Goal: Task Accomplishment & Management: Complete application form

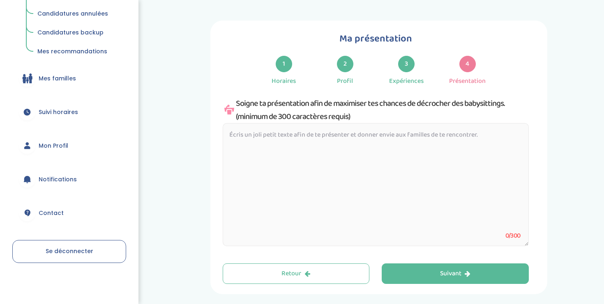
scroll to position [190, 0]
click at [72, 252] on link "Se déconnecter" at bounding box center [69, 251] width 114 height 23
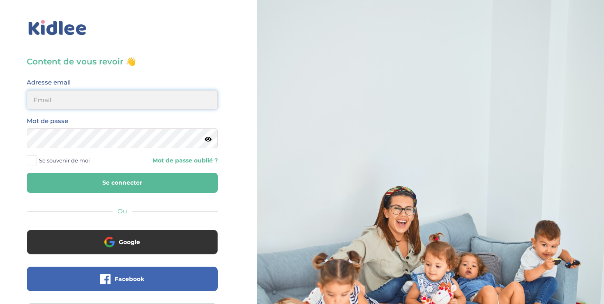
type input "[PERSON_NAME][EMAIL_ADDRESS][DOMAIN_NAME]"
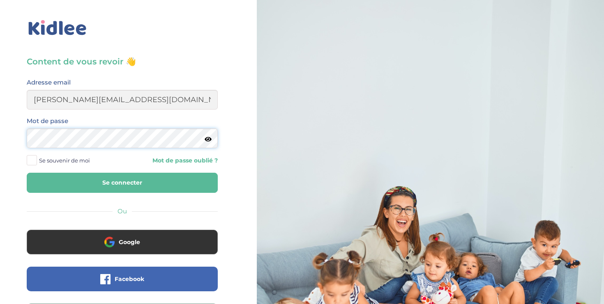
click at [122, 183] on button "Se connecter" at bounding box center [122, 183] width 191 height 20
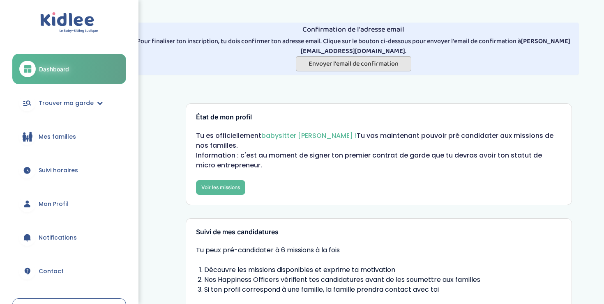
click at [329, 59] on span "Envoyer l'email de confirmation" at bounding box center [354, 64] width 90 height 10
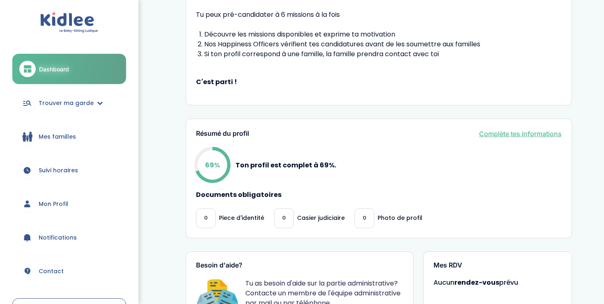
scroll to position [179, 0]
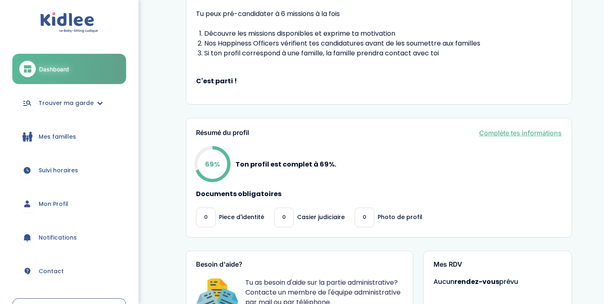
click at [484, 129] on link "Complète tes informations" at bounding box center [520, 133] width 83 height 10
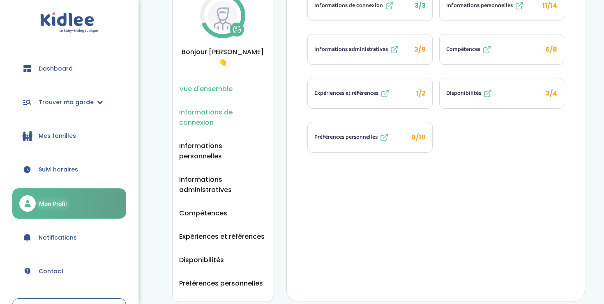
scroll to position [52, 0]
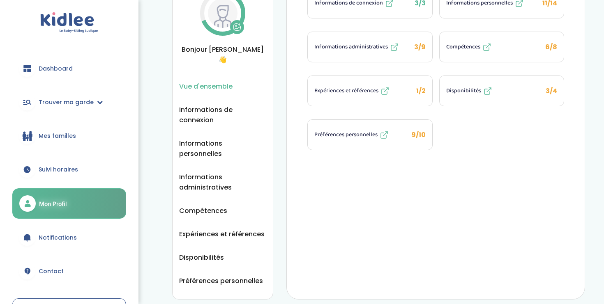
click at [383, 136] on icon at bounding box center [384, 135] width 10 height 10
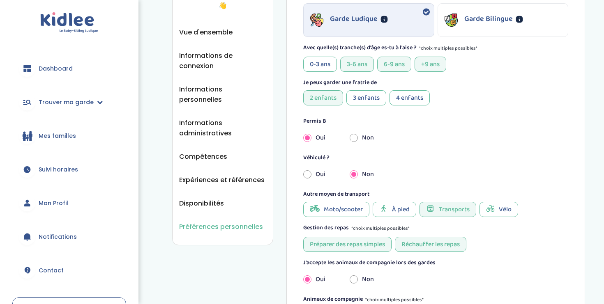
scroll to position [104, 0]
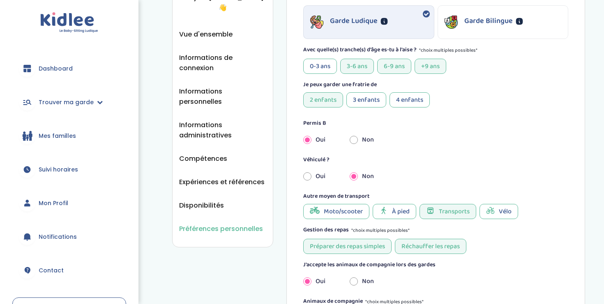
click at [312, 177] on div "Oui" at bounding box center [320, 177] width 46 height 18
click at [305, 177] on input "radio" at bounding box center [307, 177] width 8 height 18
radio input "true"
radio input "false"
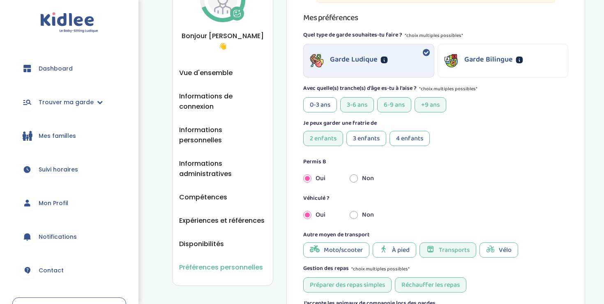
scroll to position [59, 0]
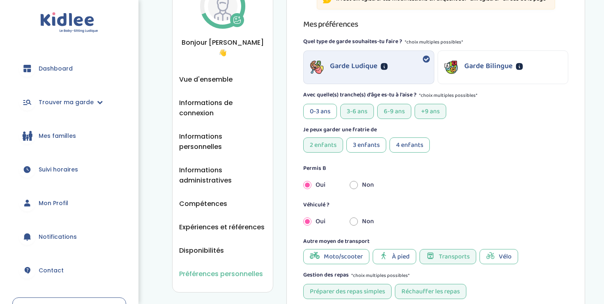
click at [402, 251] on div "À pied" at bounding box center [395, 256] width 44 height 15
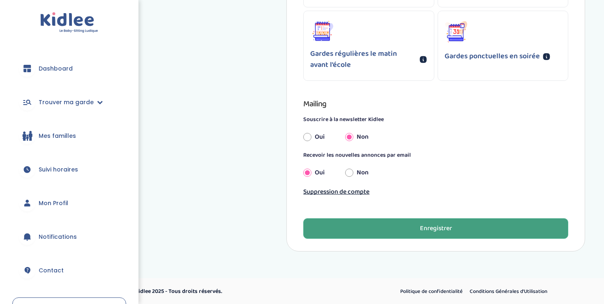
scroll to position [726, 0]
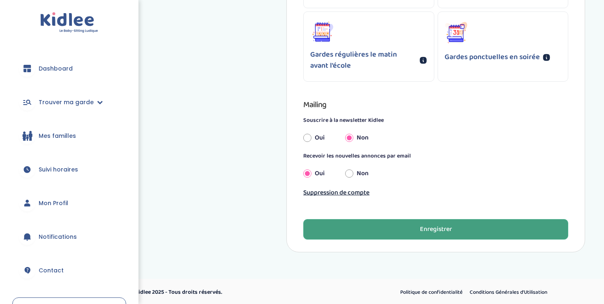
click at [405, 231] on button "Enregistrer" at bounding box center [435, 229] width 265 height 21
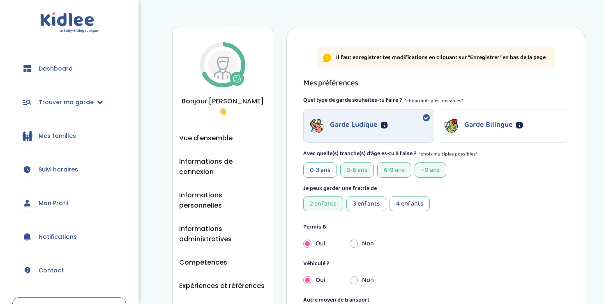
scroll to position [0, 0]
click at [224, 133] on span "Vue d'ensemble" at bounding box center [205, 138] width 53 height 10
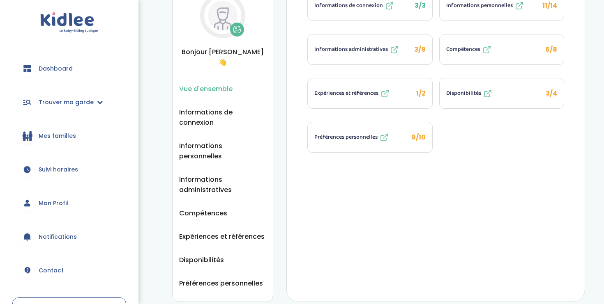
scroll to position [50, 0]
click at [368, 138] on span "Préférences personnelles" at bounding box center [345, 137] width 63 height 9
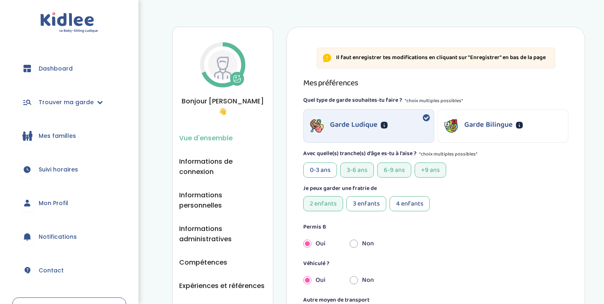
click at [220, 133] on span "Vue d'ensemble" at bounding box center [205, 138] width 53 height 10
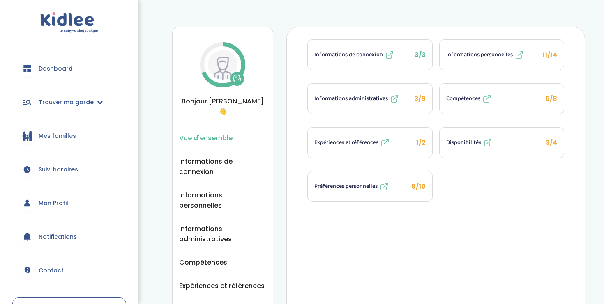
click at [384, 145] on icon at bounding box center [385, 143] width 10 height 10
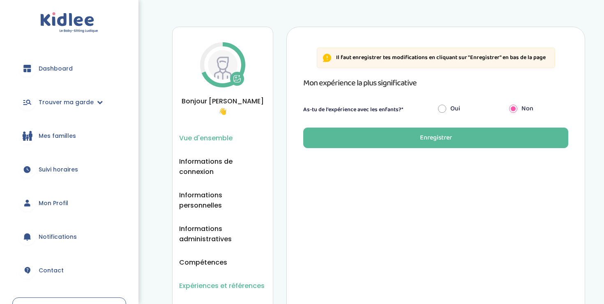
click at [237, 133] on li "Vue d'ensemble" at bounding box center [222, 138] width 87 height 10
click at [217, 133] on span "Vue d'ensemble" at bounding box center [205, 138] width 53 height 10
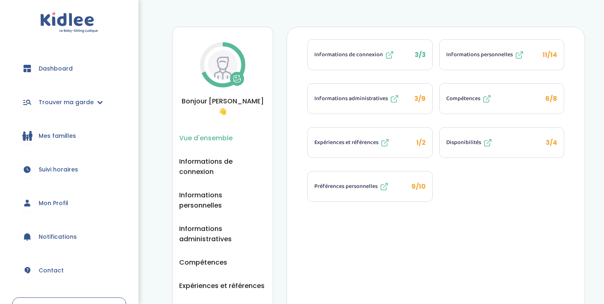
click at [490, 101] on icon at bounding box center [487, 99] width 10 height 10
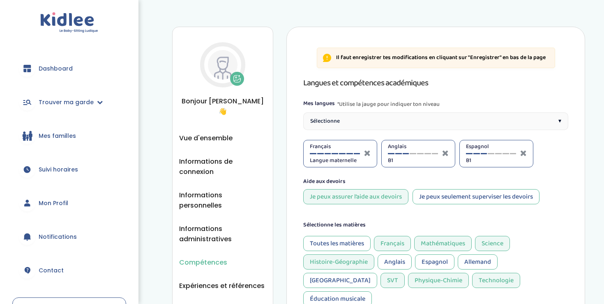
select select "4eme"
select select "3eme"
select select "4eme"
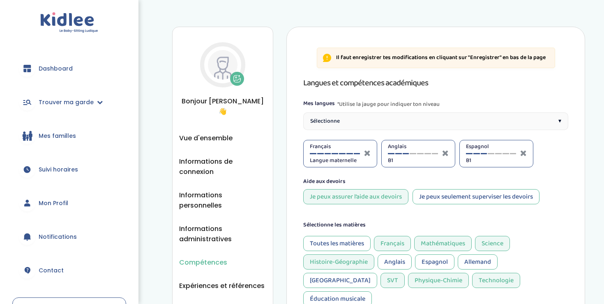
select select "4eme"
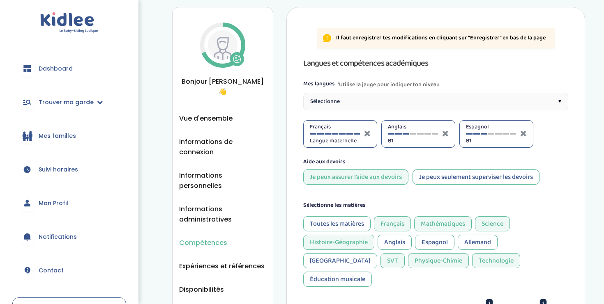
scroll to position [19, 0]
click at [327, 40] on icon at bounding box center [327, 39] width 8 height 8
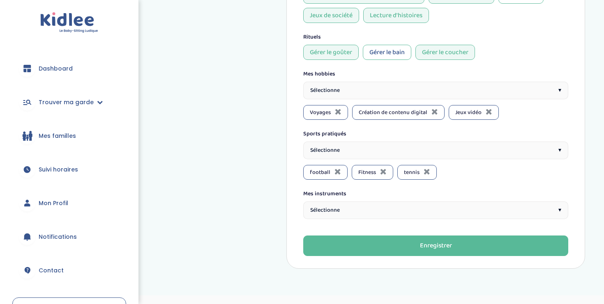
scroll to position [653, 0]
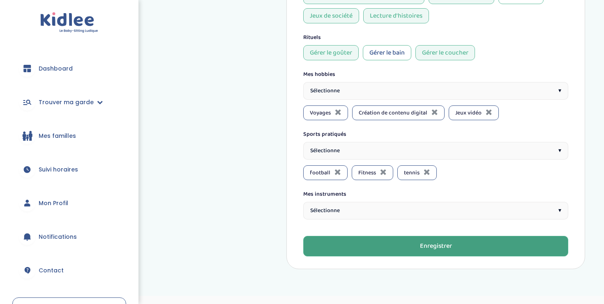
click at [402, 236] on button "Enregistrer" at bounding box center [435, 246] width 265 height 21
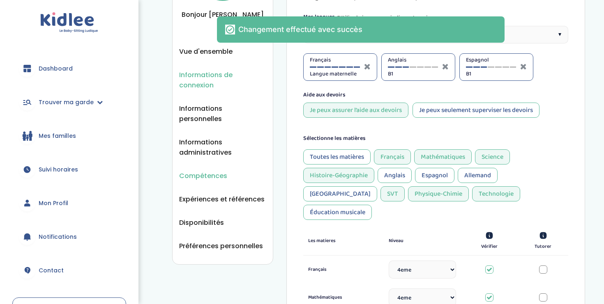
scroll to position [56, 0]
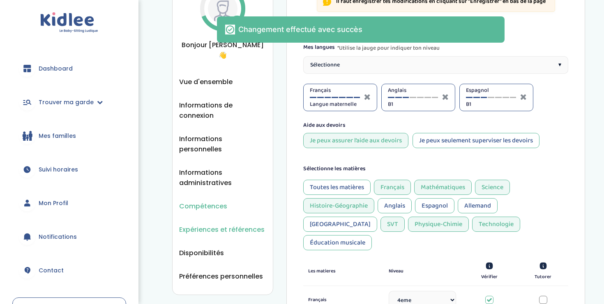
click at [204, 225] on span "Expériences et références" at bounding box center [221, 230] width 85 height 10
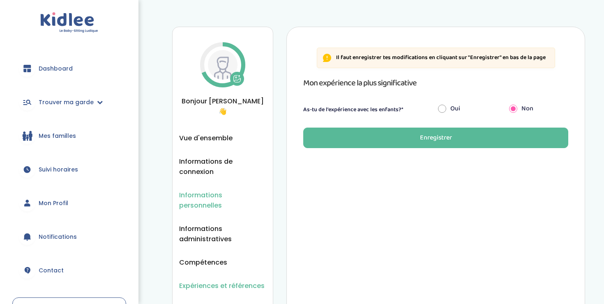
click at [202, 191] on span "Informations personnelles" at bounding box center [222, 200] width 87 height 21
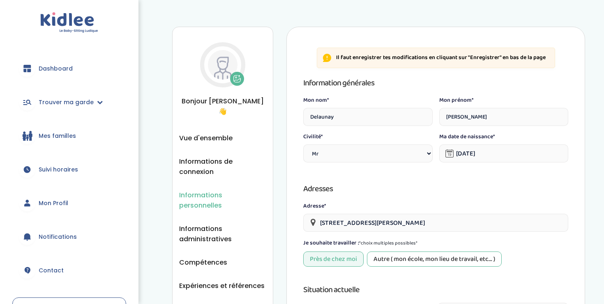
select select "0"
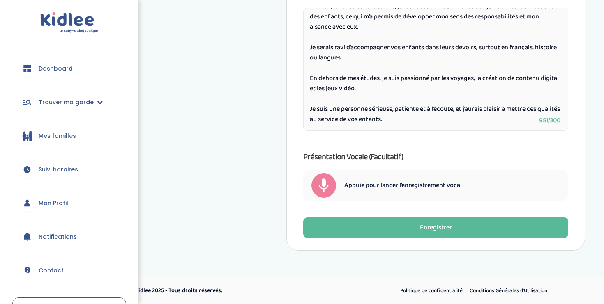
scroll to position [472, 0]
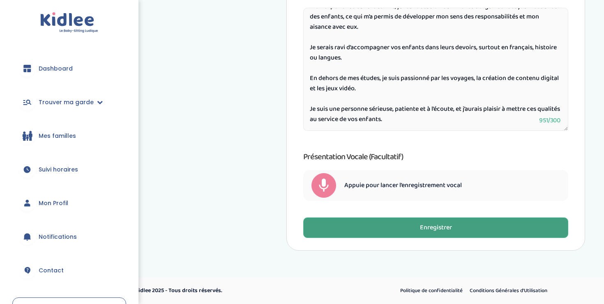
click at [459, 231] on button "Enregistrer" at bounding box center [435, 228] width 265 height 21
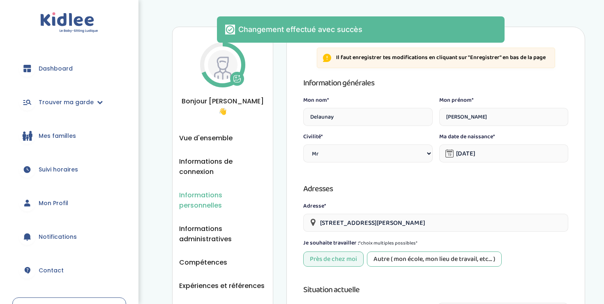
scroll to position [0, 0]
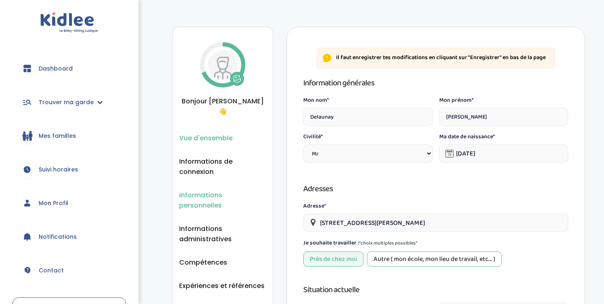
click at [209, 133] on span "Vue d'ensemble" at bounding box center [205, 138] width 53 height 10
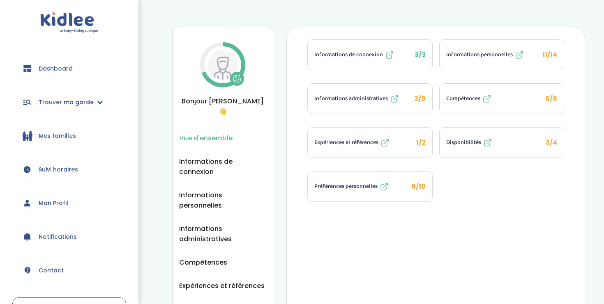
click icon
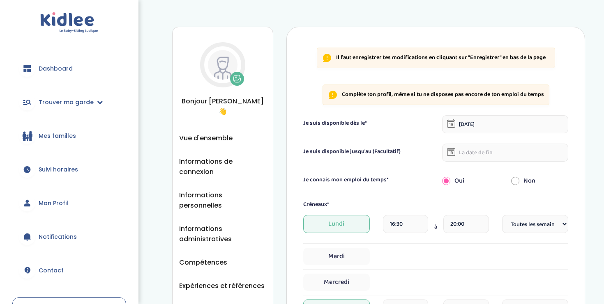
select select "1"
click at [212, 133] on span "Vue d'ensemble" at bounding box center [205, 138] width 53 height 10
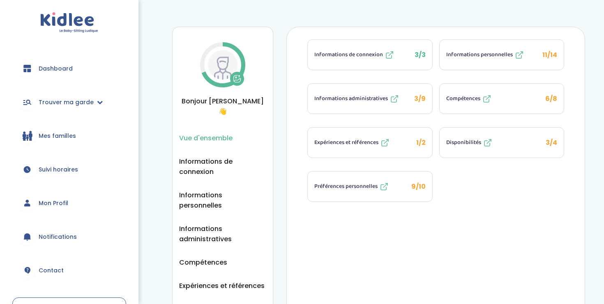
click at [354, 96] on span "Informations administratives" at bounding box center [351, 98] width 74 height 9
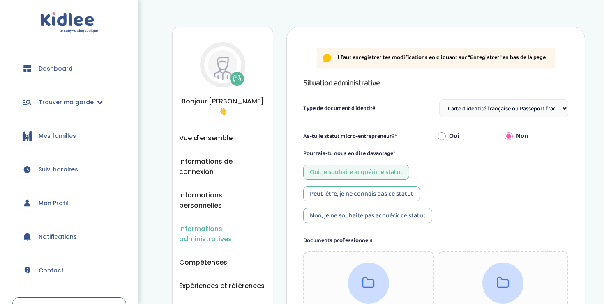
select select "Carte d'identité française ou Passeport français daté de moins de 5 ans"
click at [219, 67] on img at bounding box center [223, 65] width 30 height 30
click at [219, 133] on span "Vue d'ensemble" at bounding box center [205, 138] width 53 height 10
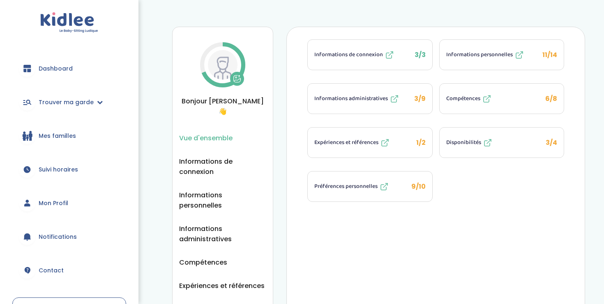
click at [53, 71] on span "Dashboard" at bounding box center [56, 69] width 34 height 9
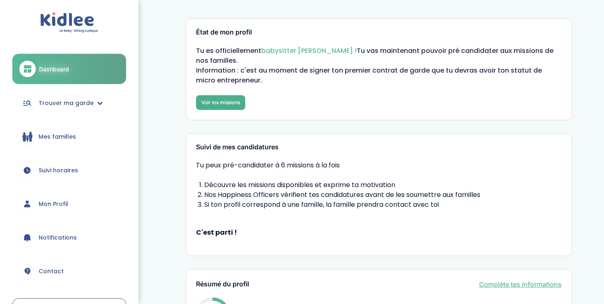
click at [222, 103] on link "Voir les missions" at bounding box center [220, 102] width 49 height 15
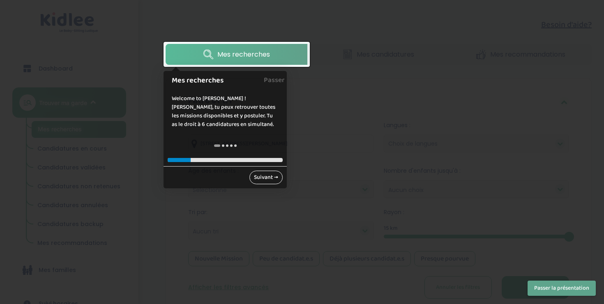
click at [254, 178] on link "Suivant →" at bounding box center [265, 178] width 33 height 14
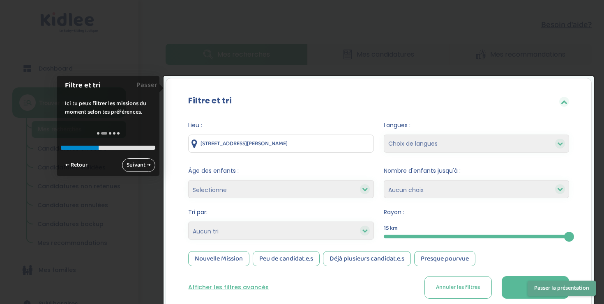
scroll to position [60, 0]
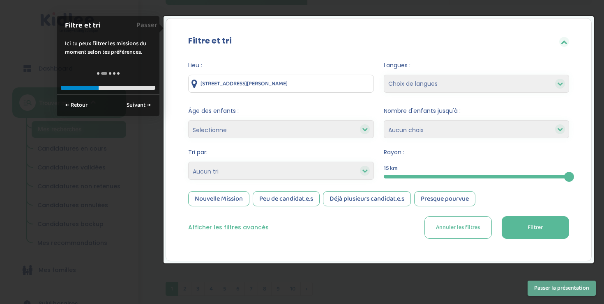
click at [264, 158] on div "Tri par: Heures par semaine (croissant) Heures par semaine (décroissant) Date d…" at bounding box center [280, 164] width 185 height 32
drag, startPoint x: 570, startPoint y: 175, endPoint x: 602, endPoint y: 175, distance: 32.0
click at [498, 148] on span "Rayon :" at bounding box center [476, 152] width 185 height 9
select select "2"
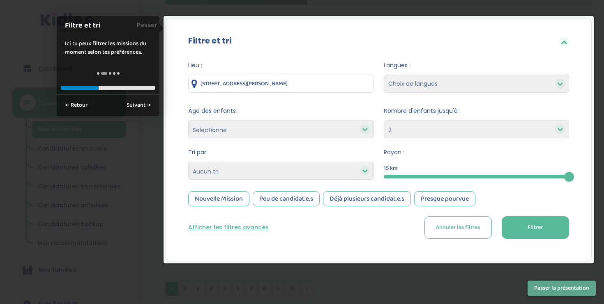
select select "12"
select select
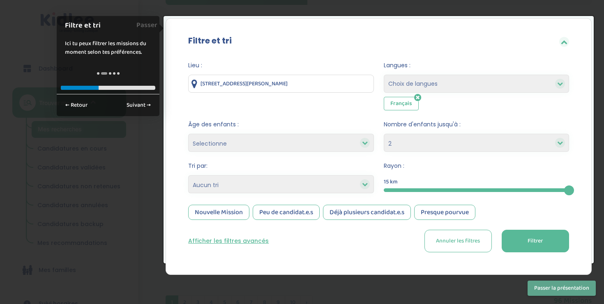
click at [524, 244] on button "Filtrer" at bounding box center [535, 241] width 67 height 23
click at [400, 292] on div at bounding box center [302, 152] width 604 height 304
click at [147, 27] on link "Passer" at bounding box center [146, 25] width 21 height 18
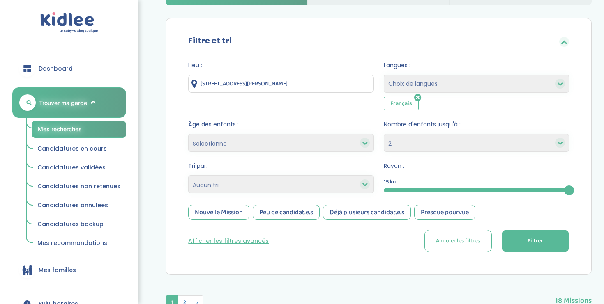
click at [533, 243] on span "Filtrer" at bounding box center [535, 241] width 15 height 9
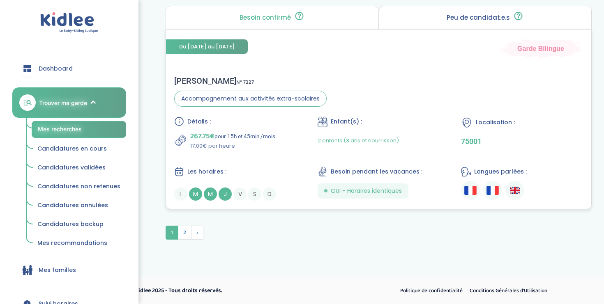
scroll to position [2285, 0]
click at [181, 235] on span "2" at bounding box center [185, 233] width 14 height 14
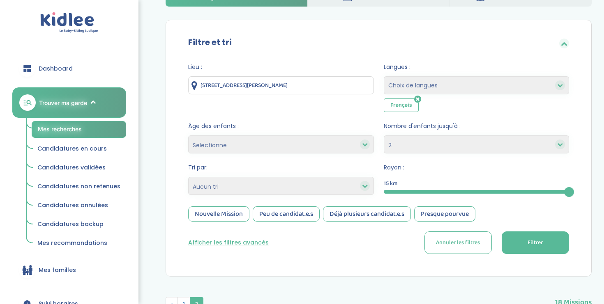
scroll to position [61, 0]
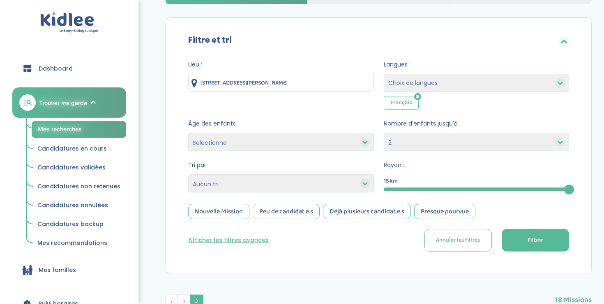
click at [242, 238] on button "Afficher les filtres avancés" at bounding box center [228, 240] width 81 height 9
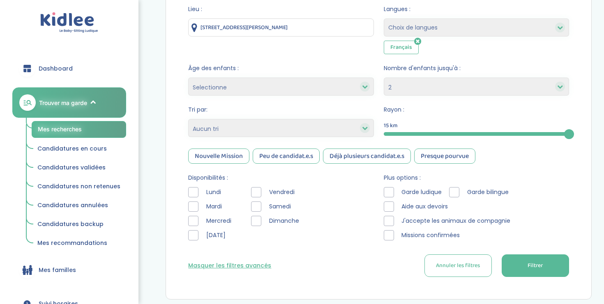
scroll to position [133, 0]
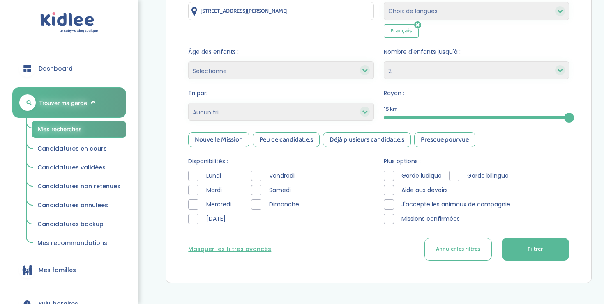
click at [193, 176] on div at bounding box center [193, 176] width 10 height 10
click at [198, 217] on div at bounding box center [193, 219] width 10 height 10
click at [255, 173] on div at bounding box center [256, 176] width 10 height 10
click at [419, 174] on span "Garde ludique" at bounding box center [421, 176] width 47 height 9
click at [392, 174] on div at bounding box center [389, 176] width 10 height 10
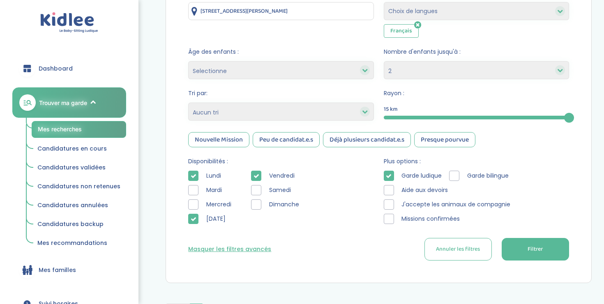
click at [538, 259] on button "Filtrer" at bounding box center [535, 249] width 67 height 23
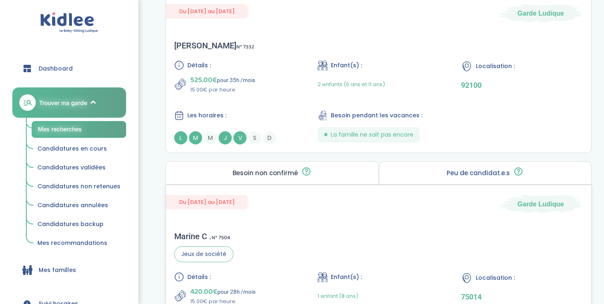
scroll to position [568, 0]
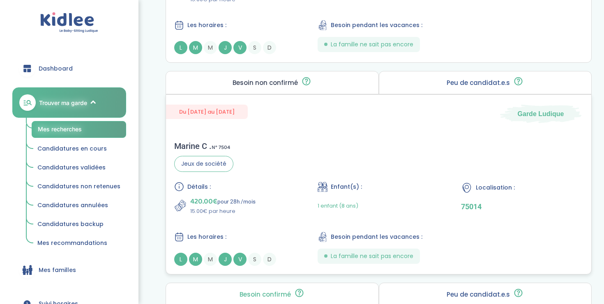
click at [263, 161] on div "Marine C . N° 7504 Jeux de société Détails : 420.00€ pour 28h /mois 15.00€ par …" at bounding box center [378, 203] width 425 height 141
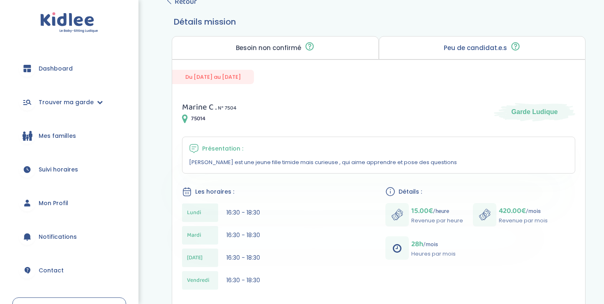
scroll to position [55, 0]
click at [74, 70] on link "Dashboard" at bounding box center [69, 69] width 114 height 30
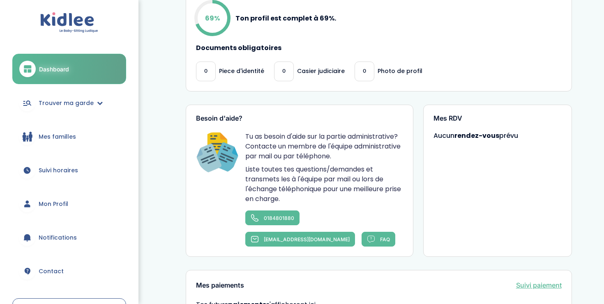
scroll to position [365, 0]
